Goal: Check status: Check status

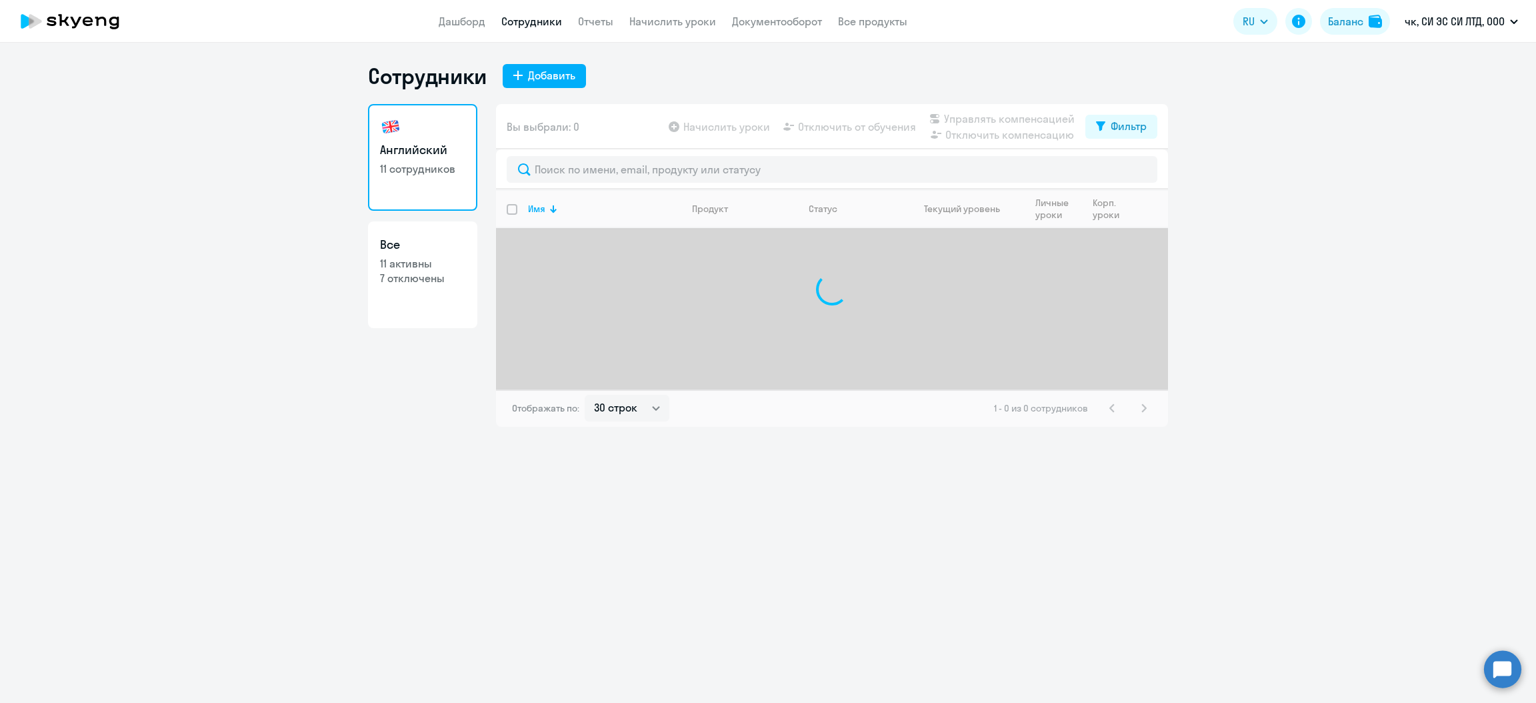
select select "30"
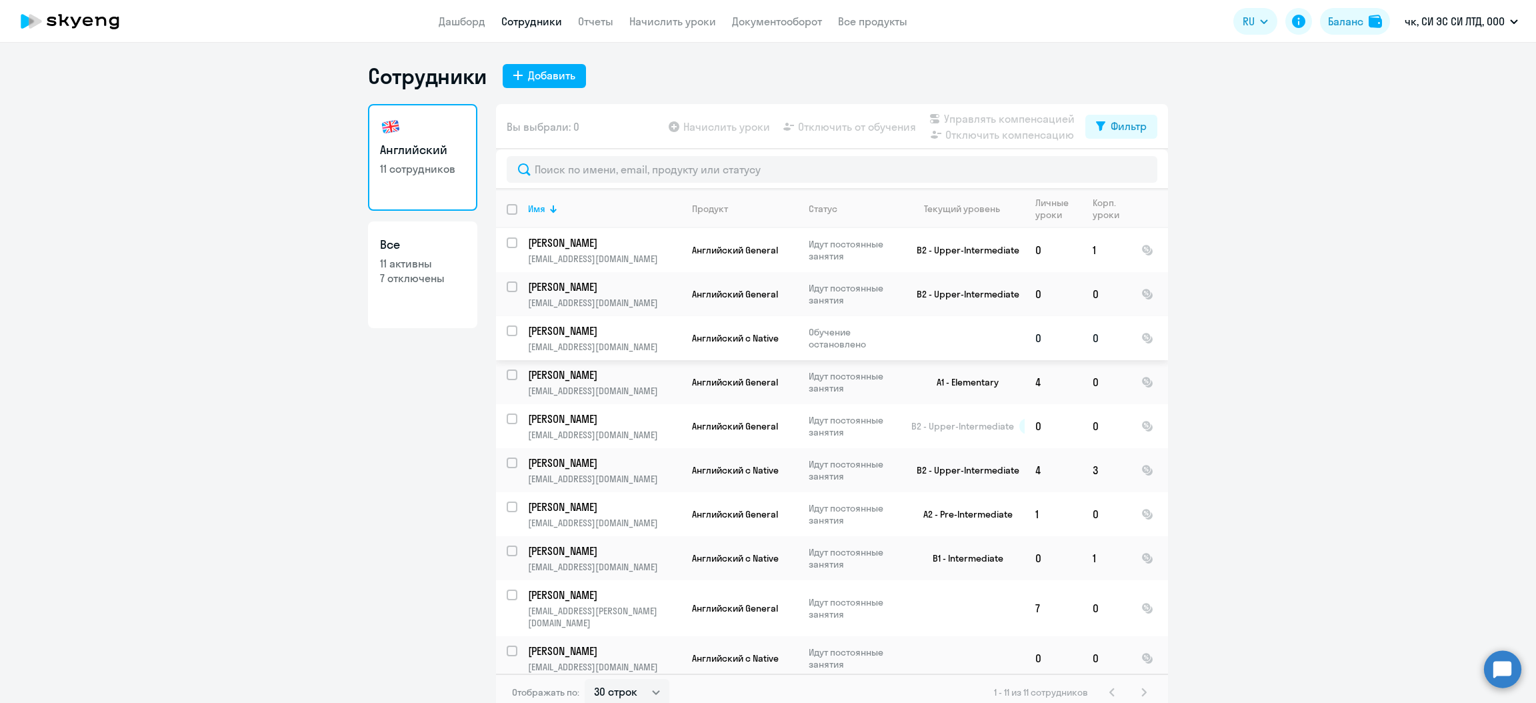
scroll to position [37, 0]
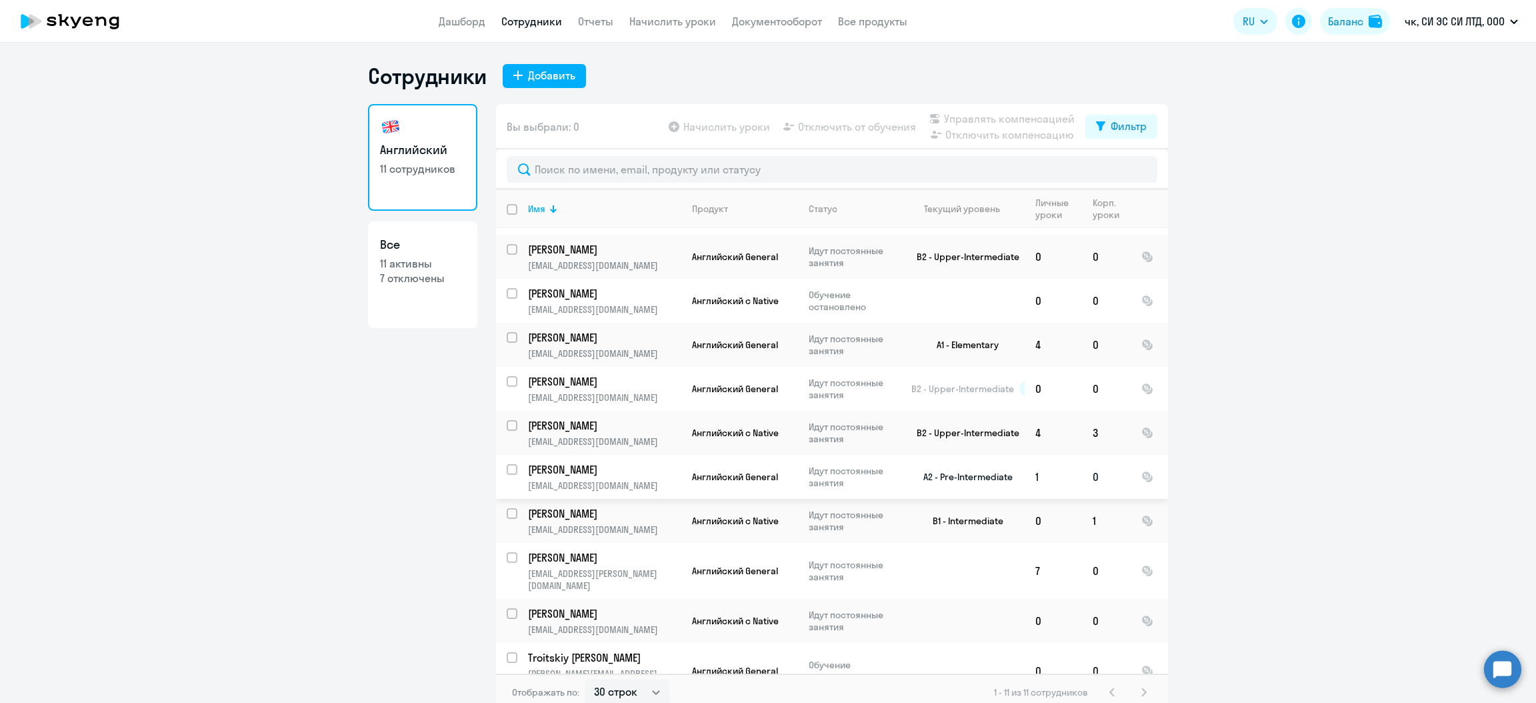
click at [546, 469] on p "[PERSON_NAME]" at bounding box center [603, 469] width 151 height 15
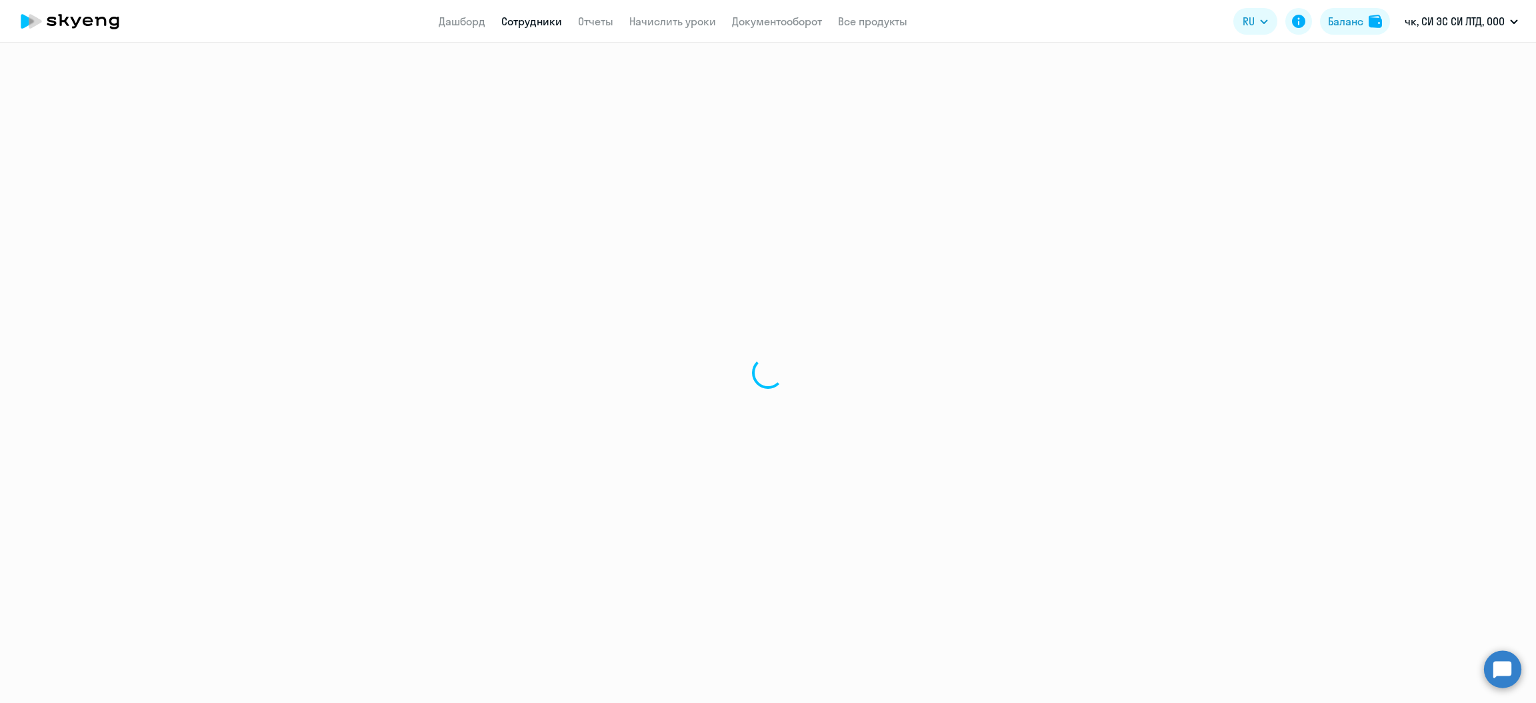
select select "english"
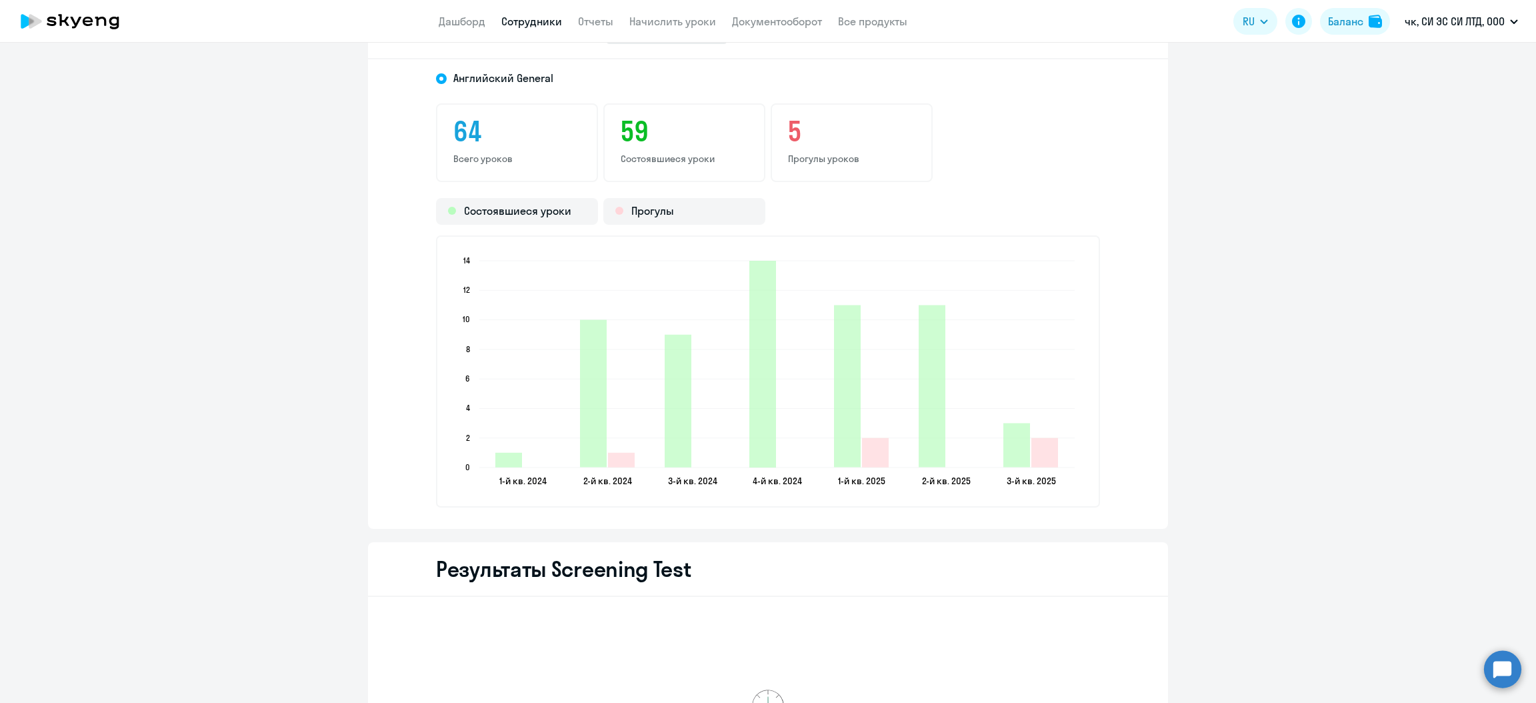
scroll to position [1400, 0]
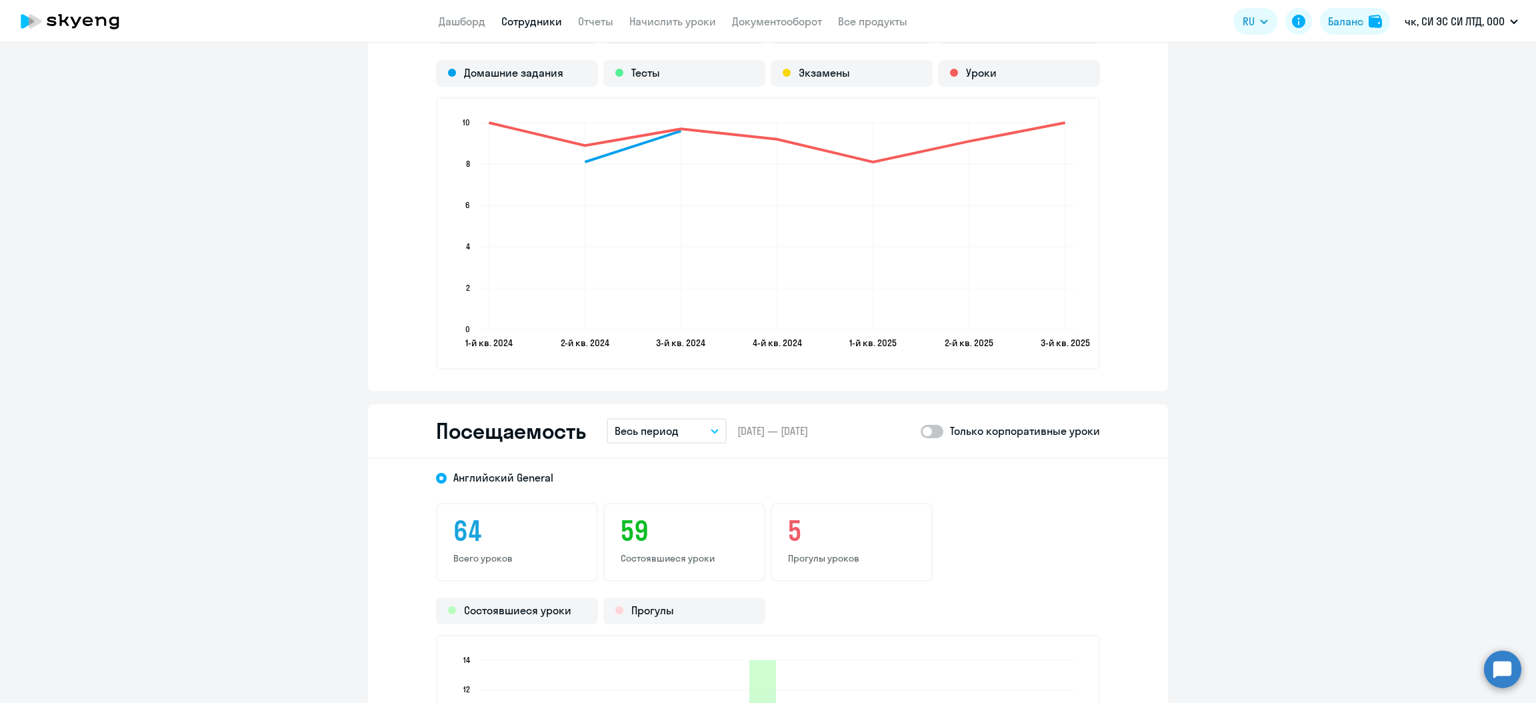
click at [706, 423] on button "Весь период" at bounding box center [667, 430] width 120 height 25
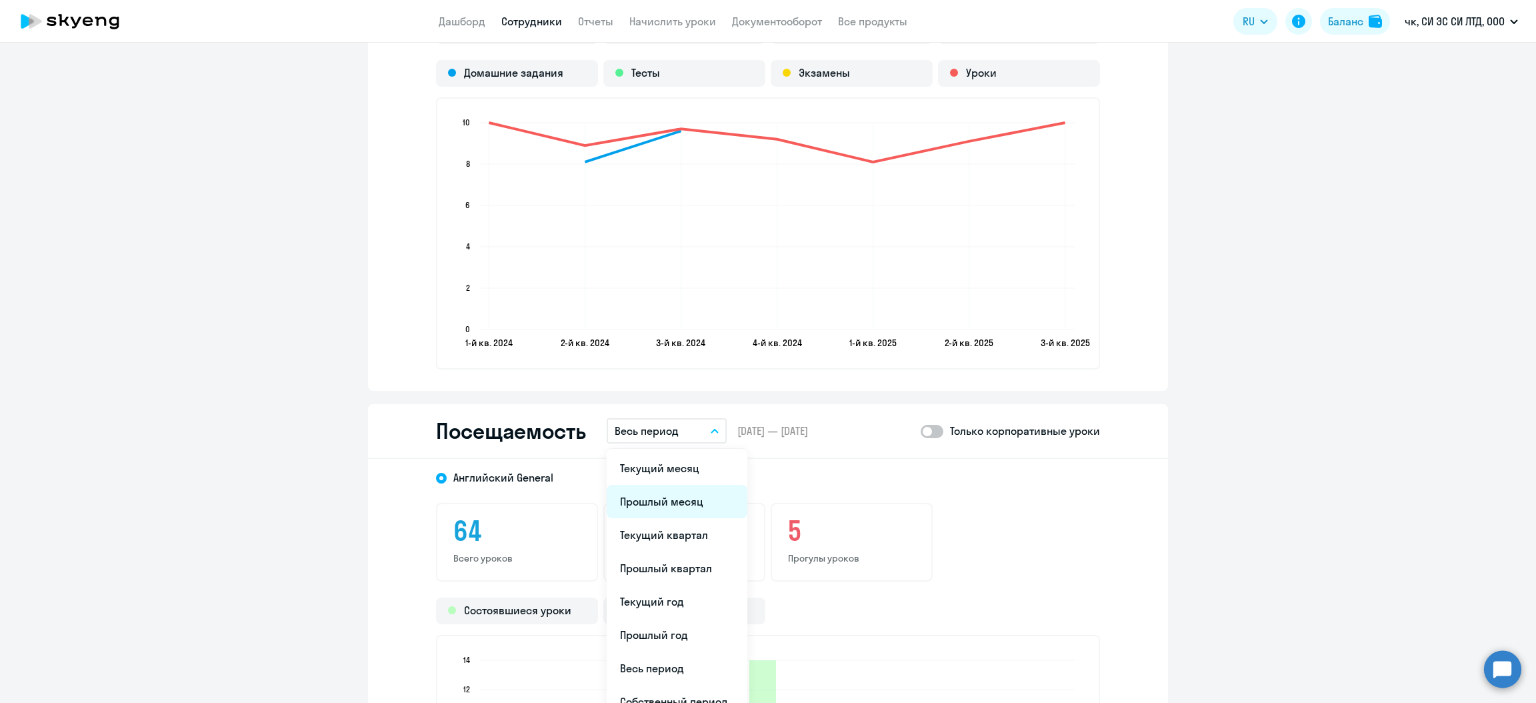
click at [655, 495] on li "Прошлый месяц" at bounding box center [677, 501] width 141 height 33
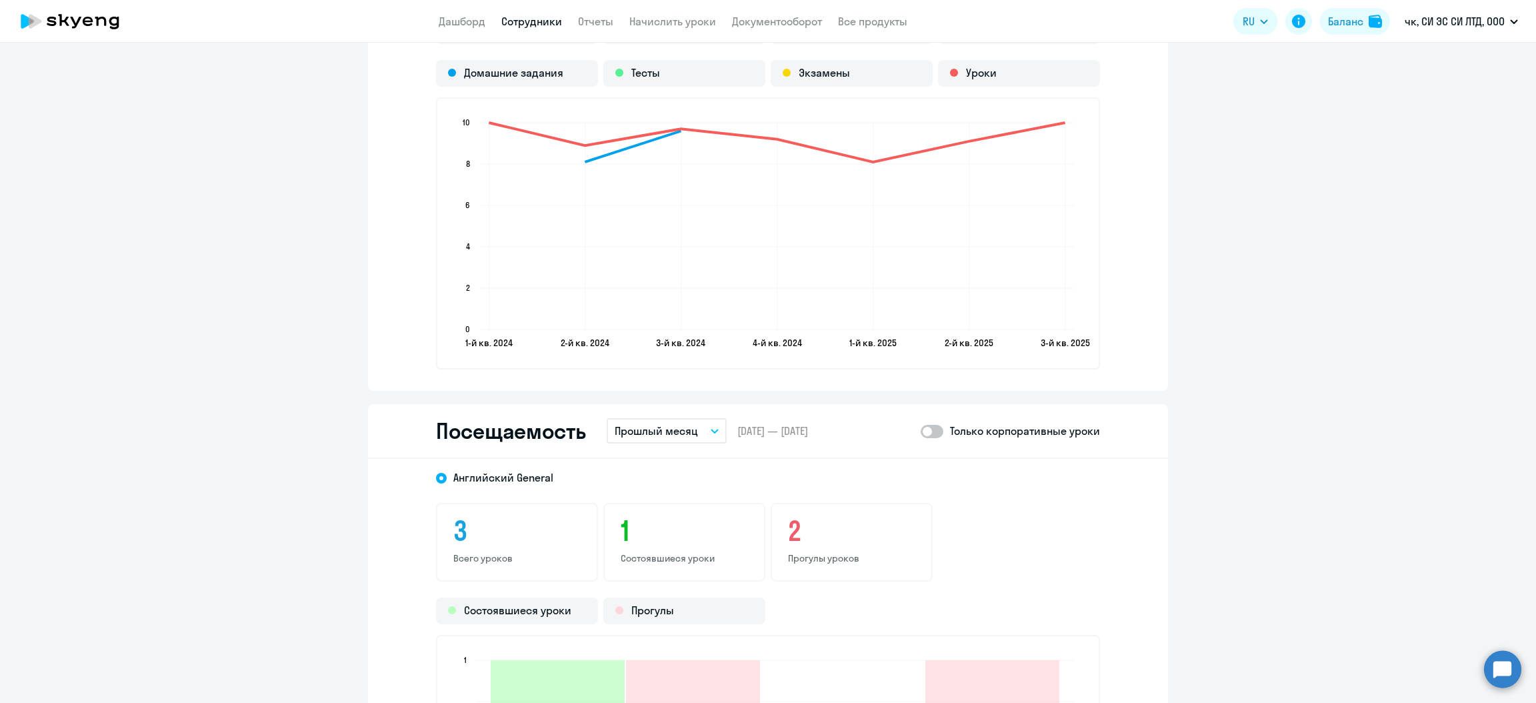
click at [927, 425] on span at bounding box center [932, 431] width 23 height 13
click at [921, 431] on input "checkbox" at bounding box center [920, 431] width 1 height 1
click at [927, 425] on span at bounding box center [932, 431] width 23 height 13
click at [921, 431] on input "checkbox" at bounding box center [920, 431] width 1 height 1
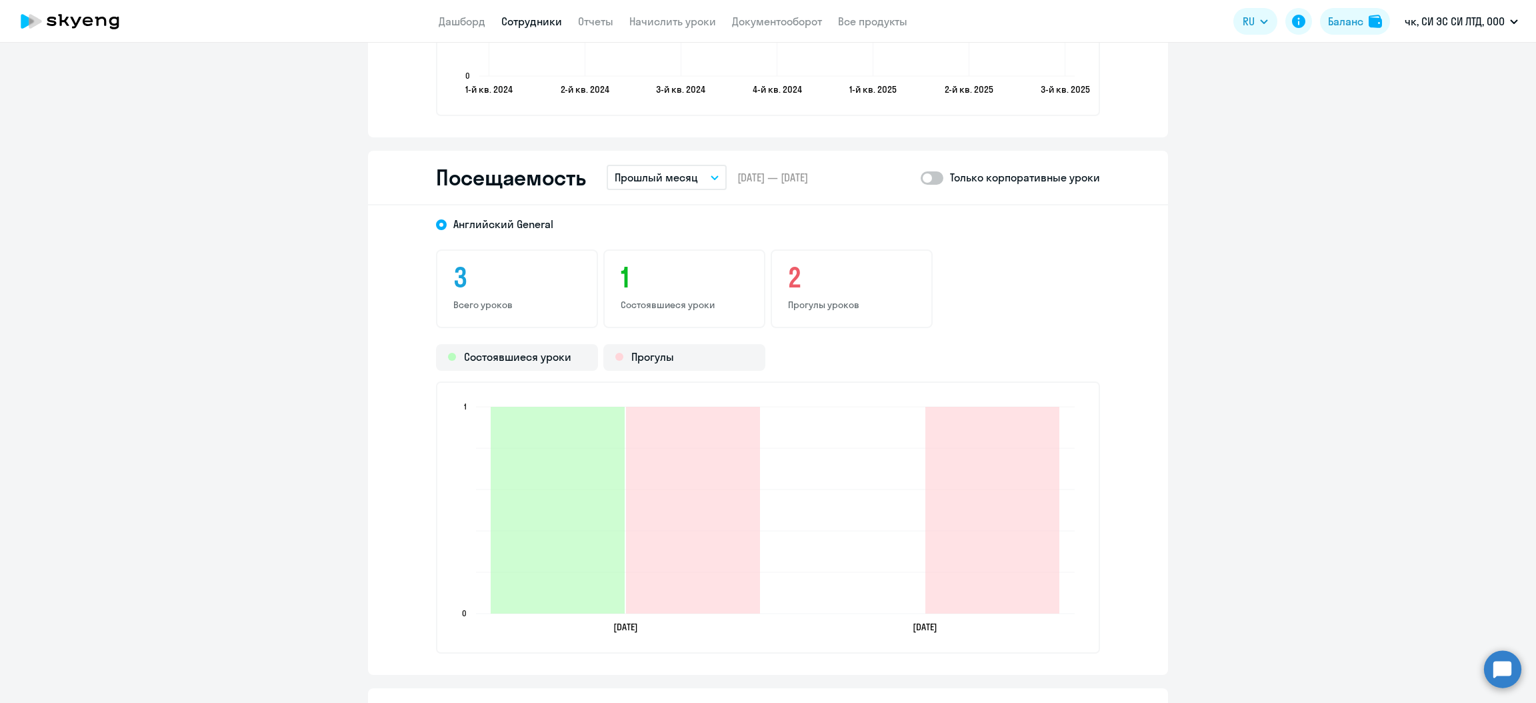
scroll to position [1700, 0]
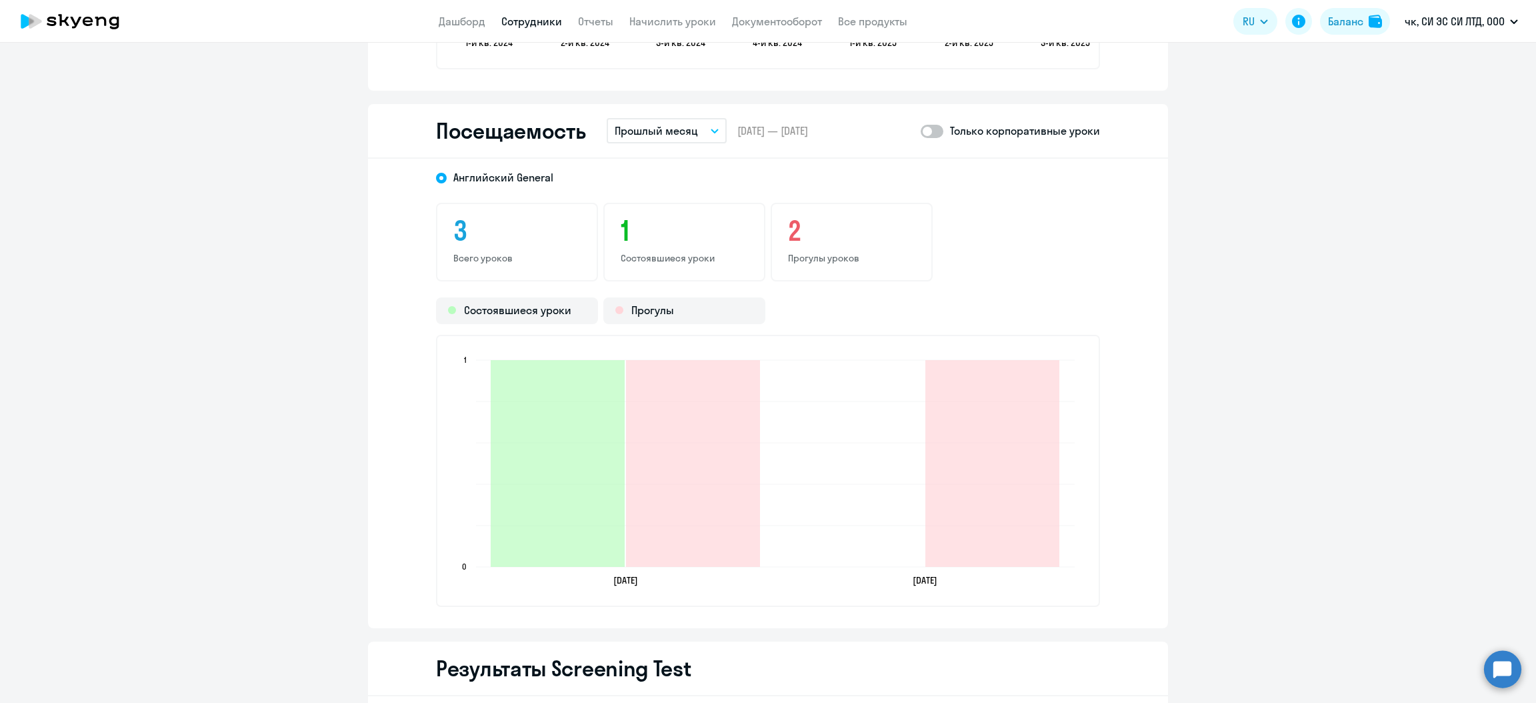
click at [929, 130] on span at bounding box center [932, 131] width 23 height 13
click at [921, 131] on input "checkbox" at bounding box center [920, 131] width 1 height 1
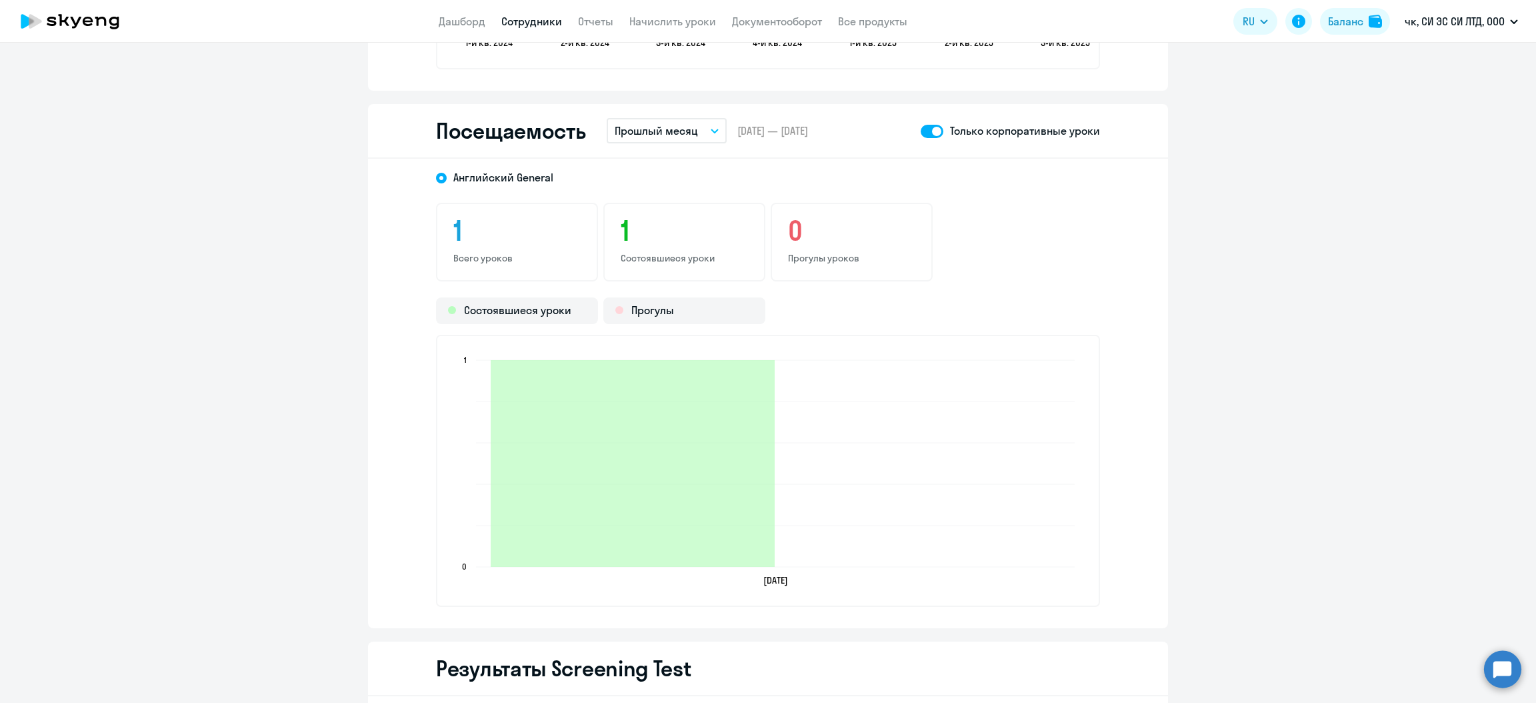
click at [929, 130] on span at bounding box center [932, 131] width 23 height 13
click at [921, 131] on input "checkbox" at bounding box center [920, 131] width 1 height 1
checkbox input "false"
